Goal: Complete application form

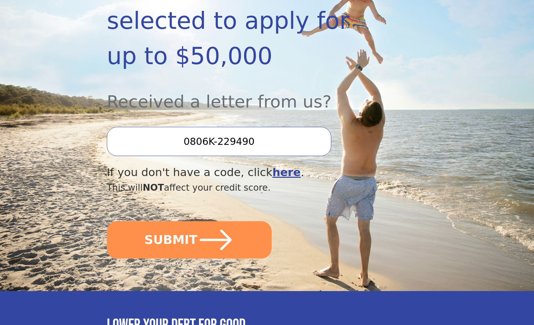
scroll to position [178, 0]
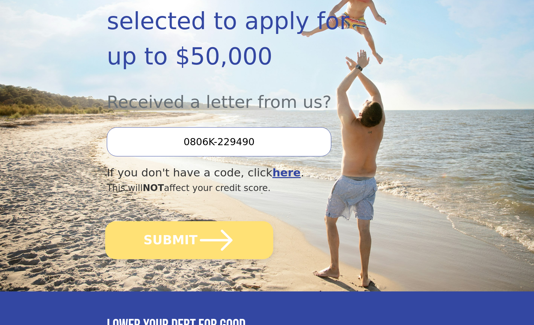
click at [214, 221] on icon "submit" at bounding box center [216, 239] width 37 height 37
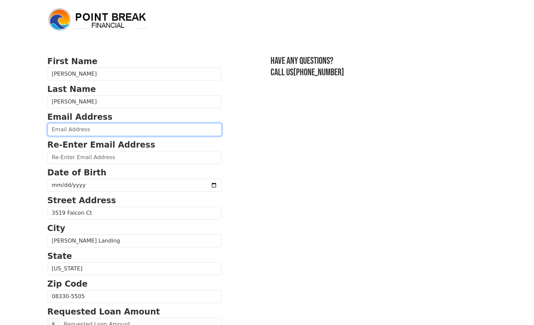
click at [66, 128] on input "email" at bounding box center [134, 129] width 174 height 13
type input "[EMAIL_ADDRESS][DOMAIN_NAME]"
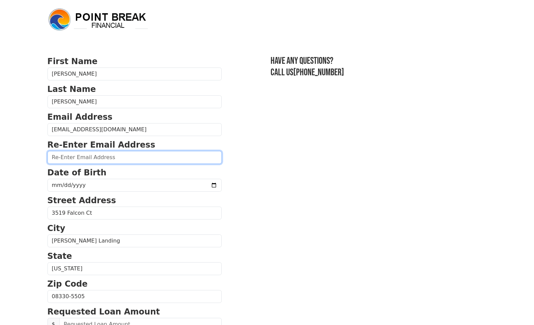
type input "[EMAIL_ADDRESS][DOMAIN_NAME]"
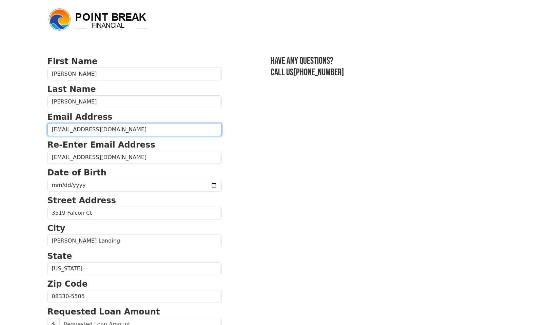
type input "[PHONE_NUMBER]"
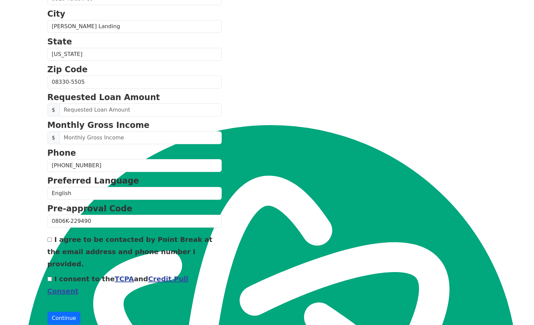
scroll to position [215, 0]
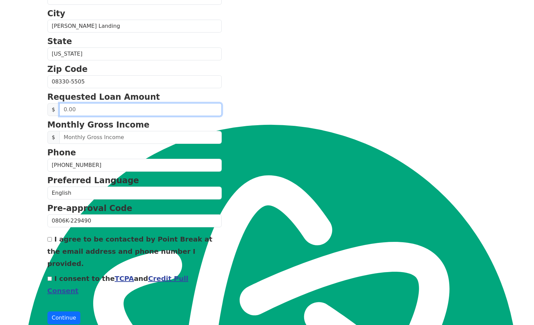
click at [91, 112] on input "text" at bounding box center [140, 109] width 162 height 13
type input "40,000.00"
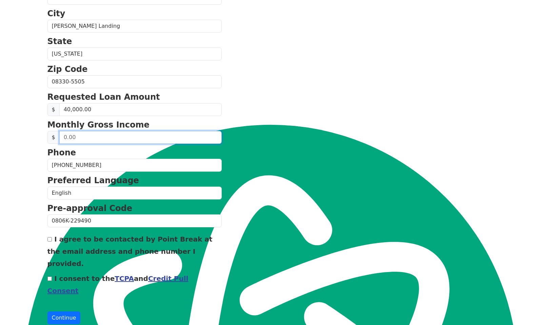
click at [90, 139] on input "text" at bounding box center [140, 137] width 162 height 13
type input "17,916.00"
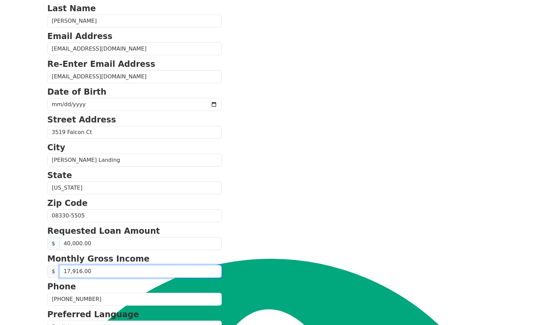
scroll to position [80, 0]
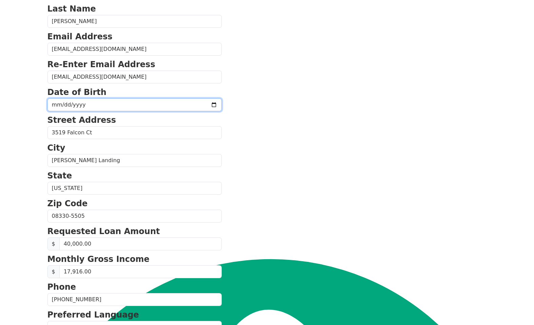
click at [118, 105] on input "date" at bounding box center [134, 104] width 174 height 13
type input "[DATE]"
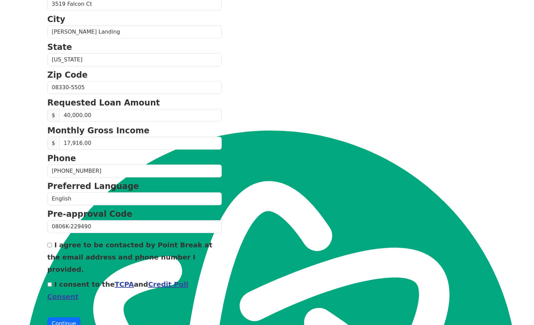
scroll to position [215, 0]
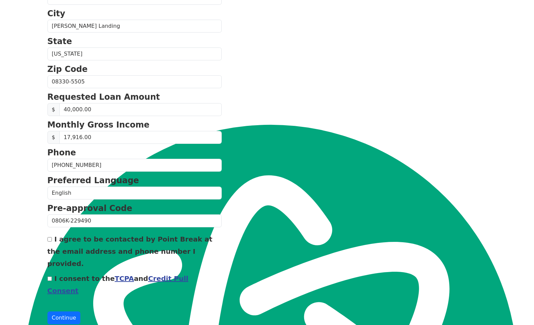
click at [49, 240] on input "I agree to be contacted by Point Break at the email address and phone number I …" at bounding box center [49, 239] width 4 height 4
checkbox input "true"
click at [51, 276] on input "I consent to the TCPA and Credit Pull Consent" at bounding box center [49, 278] width 4 height 4
checkbox input "true"
click at [61, 311] on button "Continue" at bounding box center [63, 317] width 33 height 13
